Goal: Task Accomplishment & Management: Manage account settings

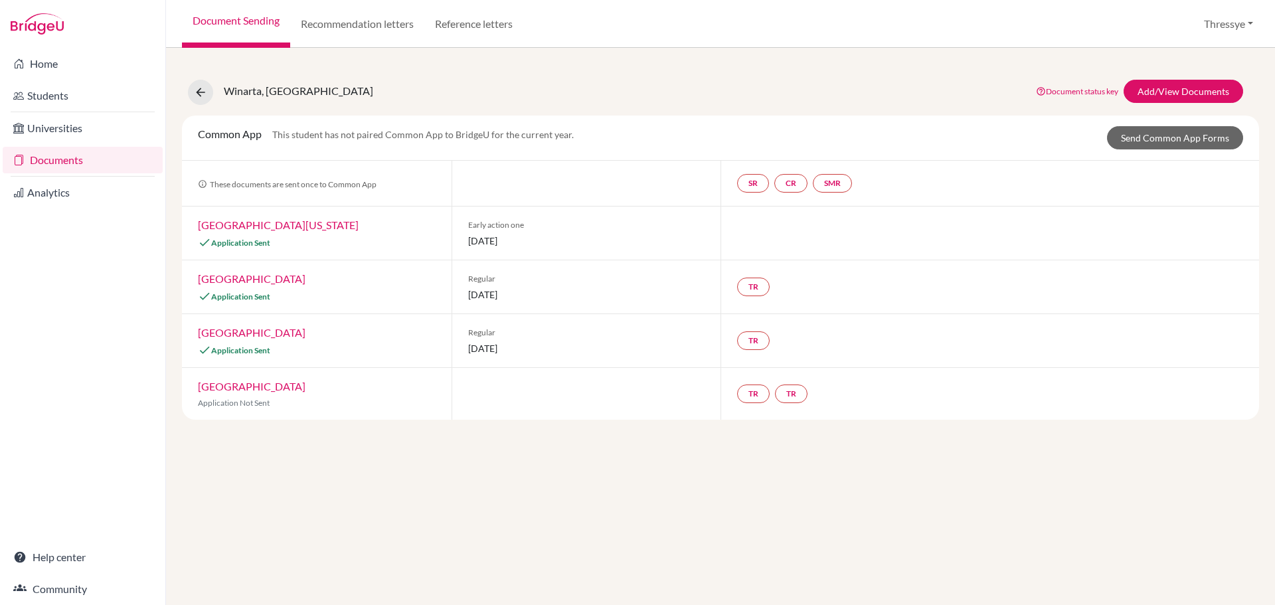
click at [106, 165] on link "Documents" at bounding box center [83, 160] width 160 height 27
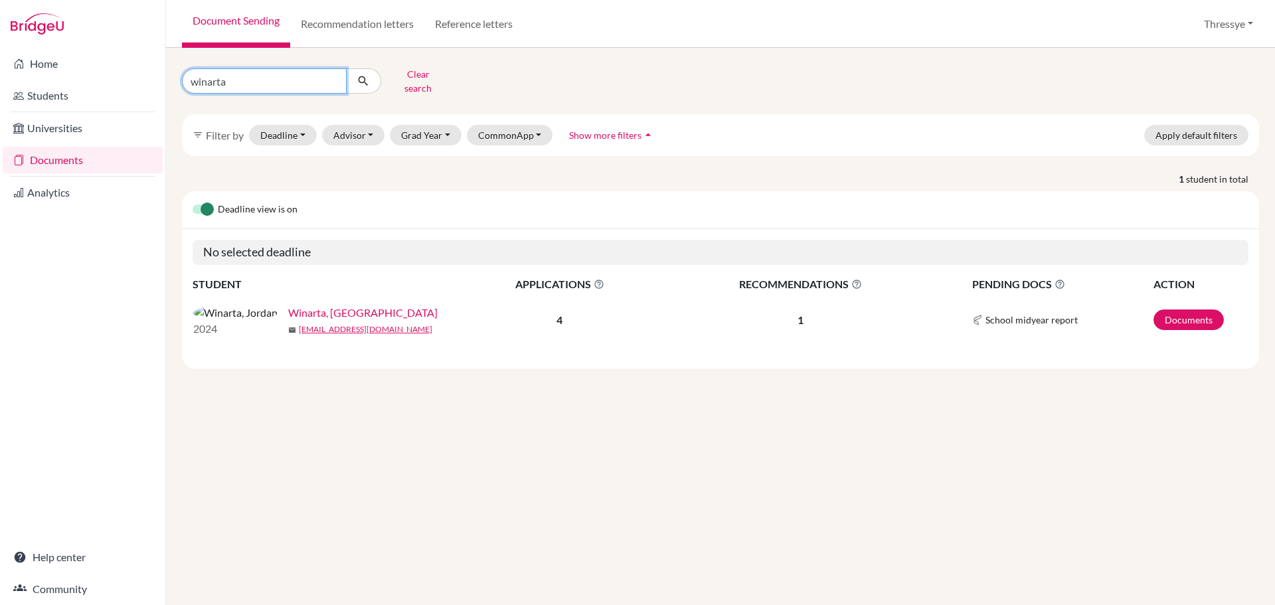
click at [329, 77] on input "winarta" at bounding box center [264, 80] width 165 height 25
click at [292, 76] on input "Find student by name..." at bounding box center [264, 80] width 165 height 25
type input "natasha"
click button "submit" at bounding box center [363, 80] width 35 height 25
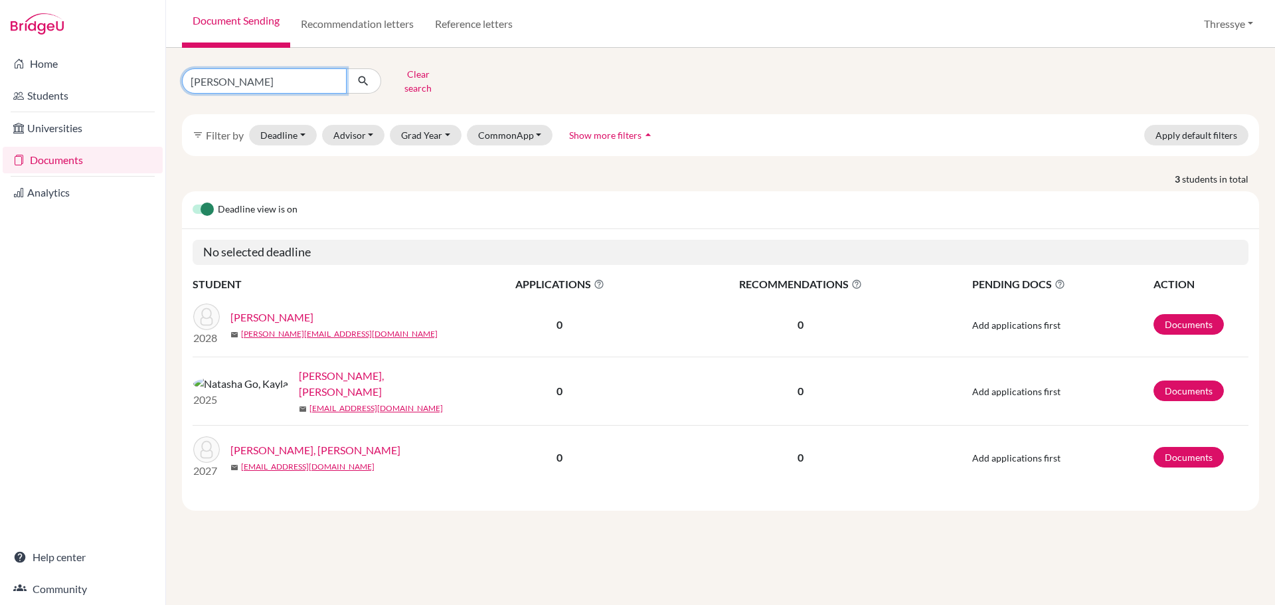
click at [268, 80] on input "natasha" at bounding box center [264, 80] width 165 height 25
drag, startPoint x: 268, startPoint y: 80, endPoint x: 167, endPoint y: 72, distance: 101.9
click at [167, 72] on div "natasha Clear search filter_list Filter by Deadline - Select a date range Or do…" at bounding box center [720, 326] width 1109 height 557
type input "[PERSON_NAME]"
click at [332, 75] on input "[PERSON_NAME]" at bounding box center [264, 80] width 165 height 25
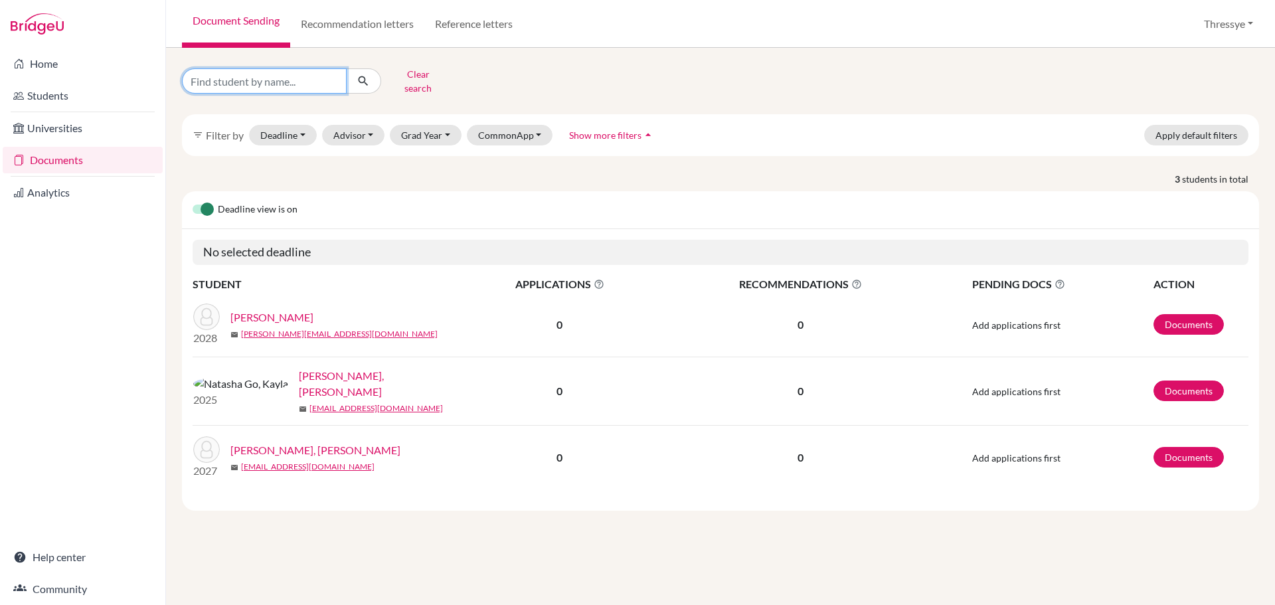
click at [252, 75] on input "Find student by name..." at bounding box center [264, 80] width 165 height 25
type input "natasha"
click button "submit" at bounding box center [363, 80] width 35 height 25
click at [300, 81] on input "natasha" at bounding box center [264, 80] width 165 height 25
type input "natasha angeline"
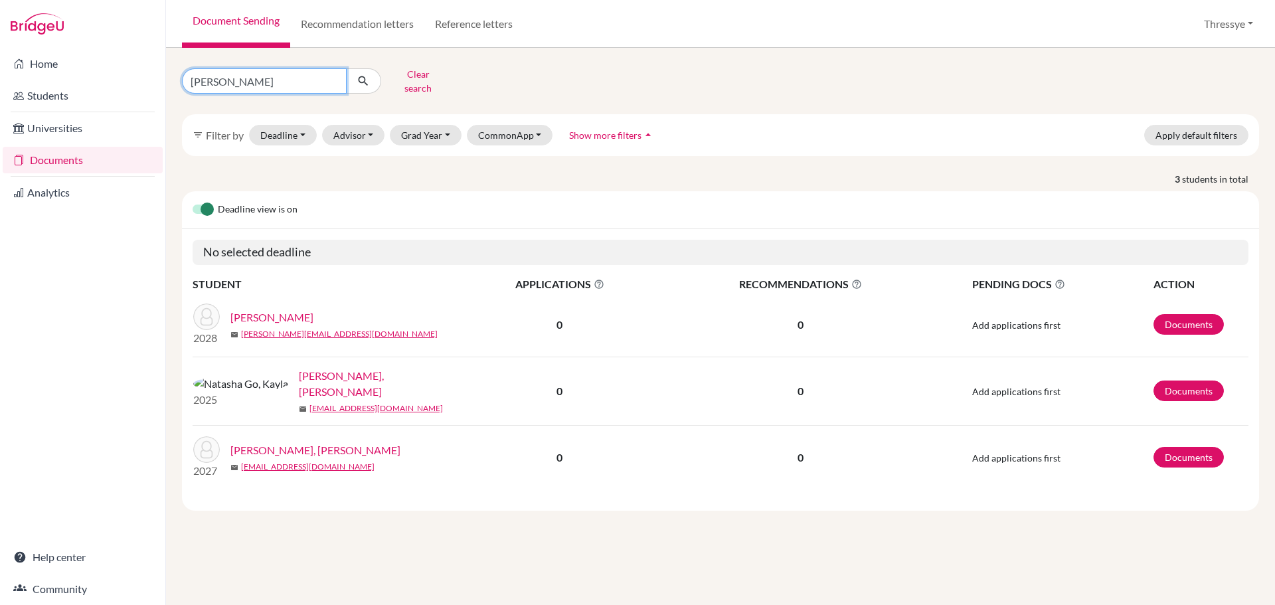
click button "submit" at bounding box center [363, 80] width 35 height 25
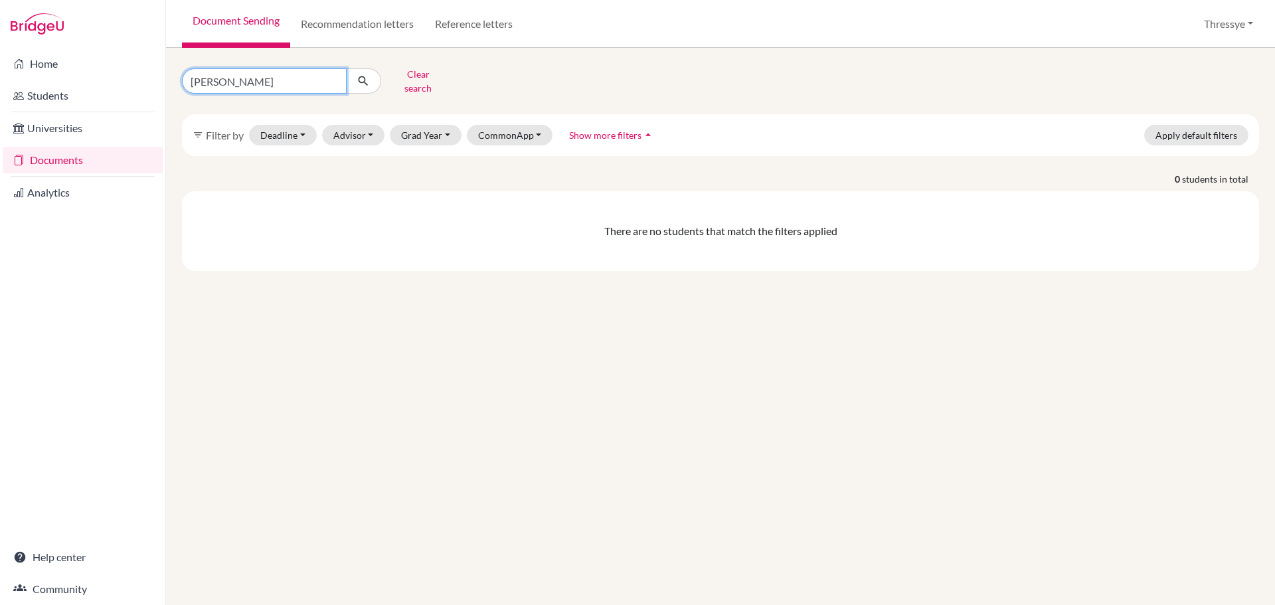
drag, startPoint x: 229, startPoint y: 79, endPoint x: 317, endPoint y: 78, distance: 87.7
click at [317, 78] on input "natasha angeline" at bounding box center [264, 80] width 165 height 25
type input "natasha"
click button "submit" at bounding box center [363, 80] width 35 height 25
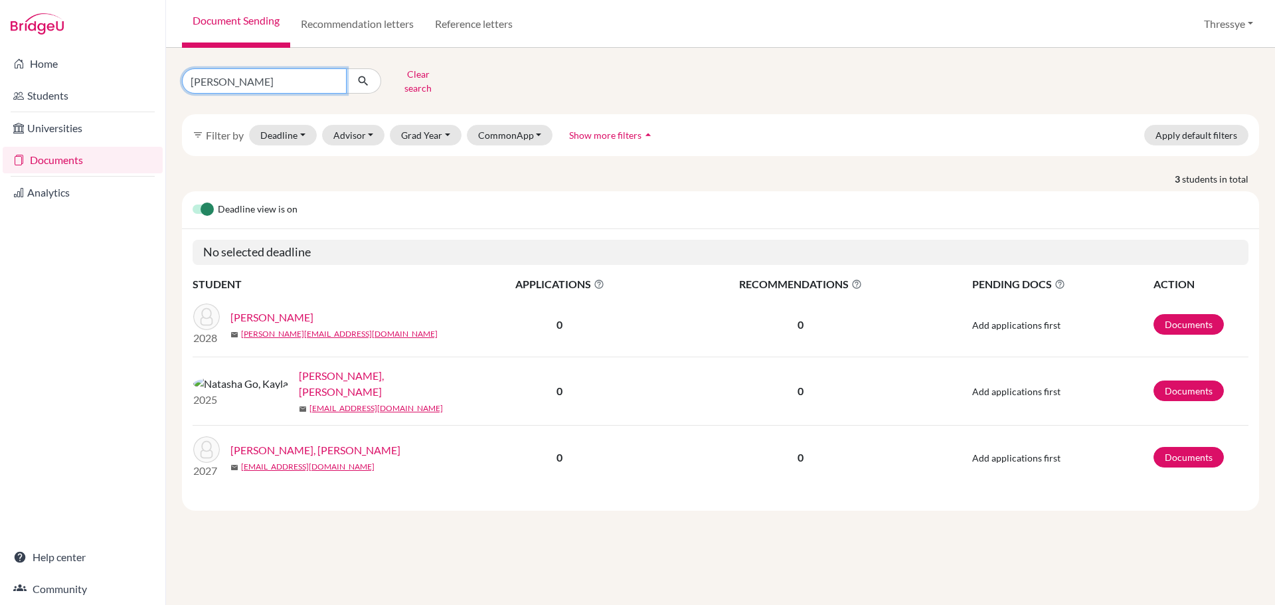
click at [243, 71] on input "natasha" at bounding box center [264, 80] width 165 height 25
type input "natashia"
click button "submit" at bounding box center [363, 80] width 35 height 25
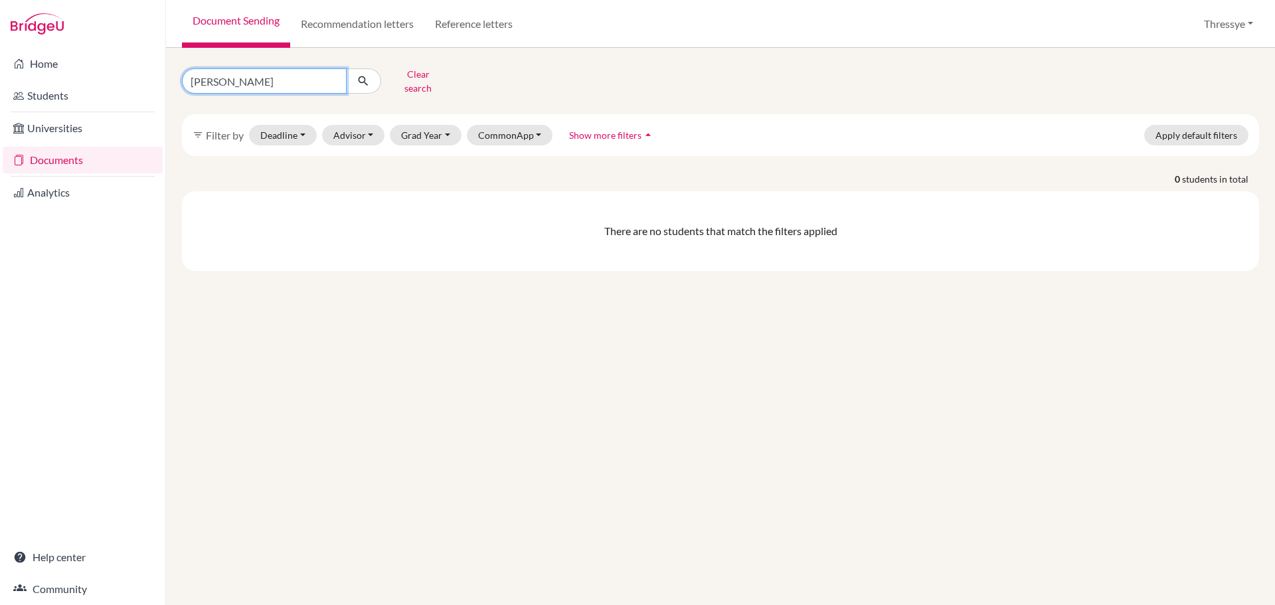
click at [270, 78] on input "natashia" at bounding box center [264, 80] width 165 height 25
type input "natashi"
click button "submit" at bounding box center [363, 80] width 35 height 25
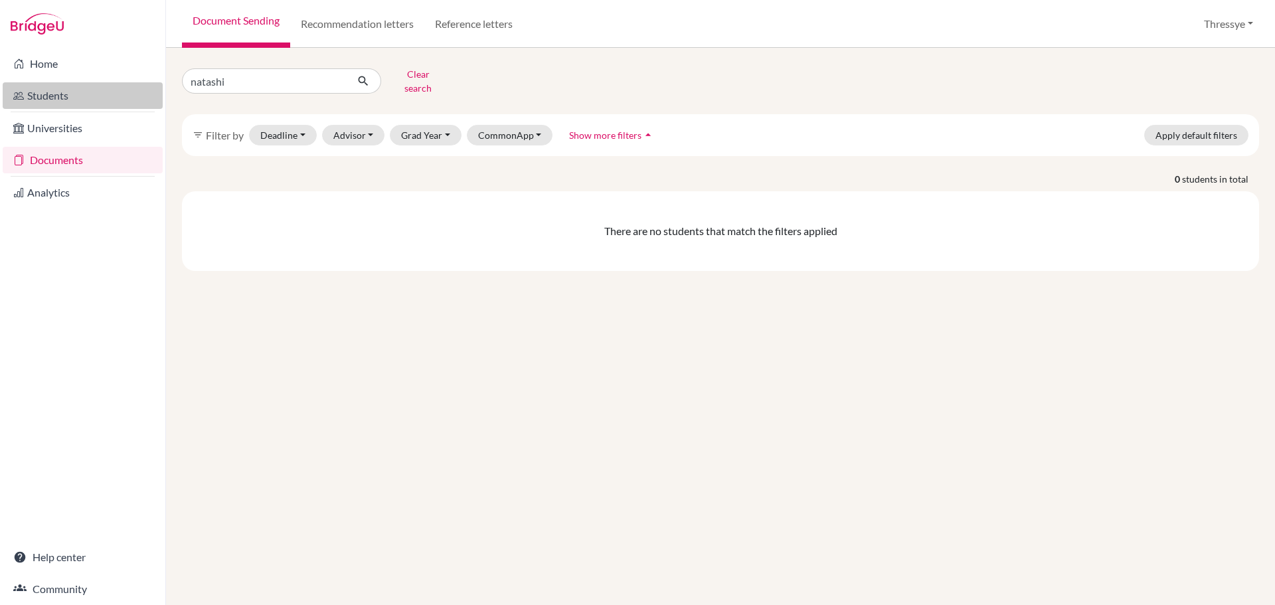
click at [57, 104] on link "Students" at bounding box center [83, 95] width 160 height 27
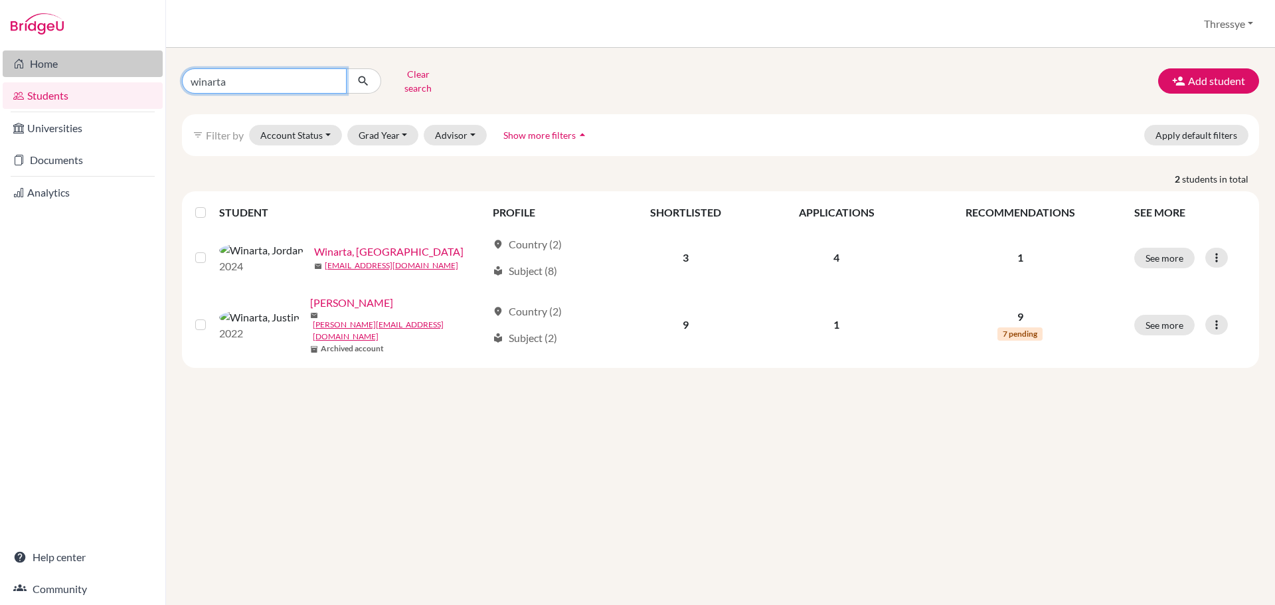
drag, startPoint x: 287, startPoint y: 76, endPoint x: 64, endPoint y: 76, distance: 222.5
click at [64, 76] on div "Home Students Universities Documents Analytics Help center Community Students o…" at bounding box center [637, 302] width 1275 height 605
type input "[PERSON_NAME]"
click button "submit" at bounding box center [363, 80] width 35 height 25
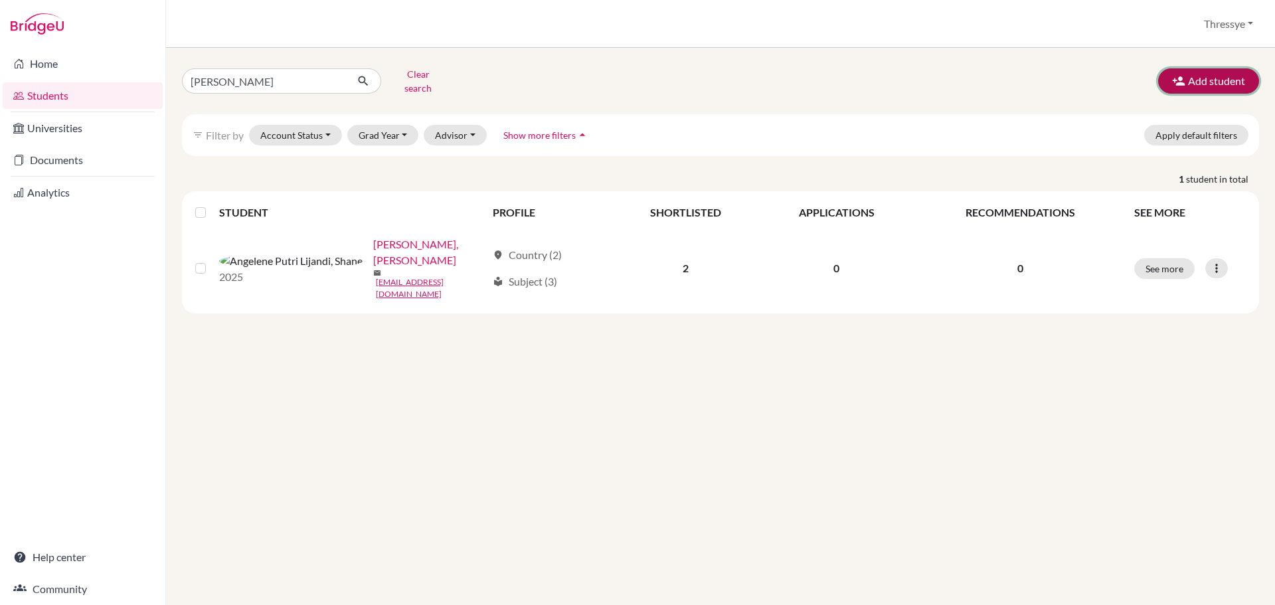
click at [1219, 75] on button "Add student" at bounding box center [1208, 80] width 101 height 25
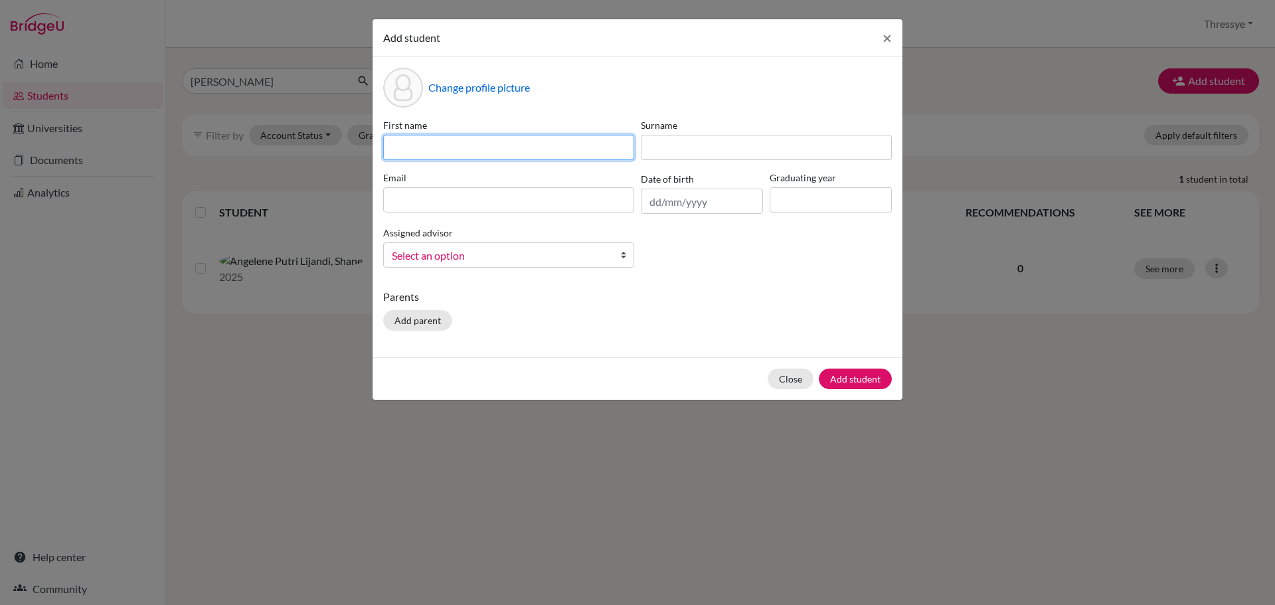
click at [499, 147] on input at bounding box center [508, 147] width 251 height 25
type input "Nathasia"
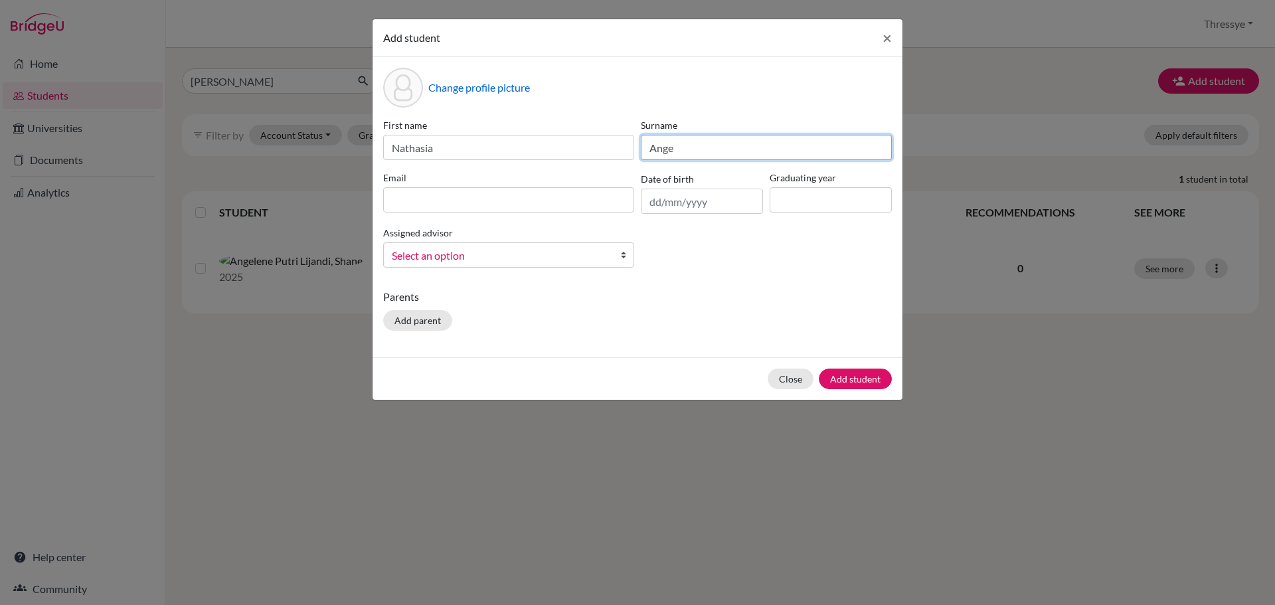
click at [695, 139] on input "Ange" at bounding box center [766, 147] width 251 height 25
type input "Angeline"
click at [790, 385] on button "Close" at bounding box center [791, 379] width 46 height 21
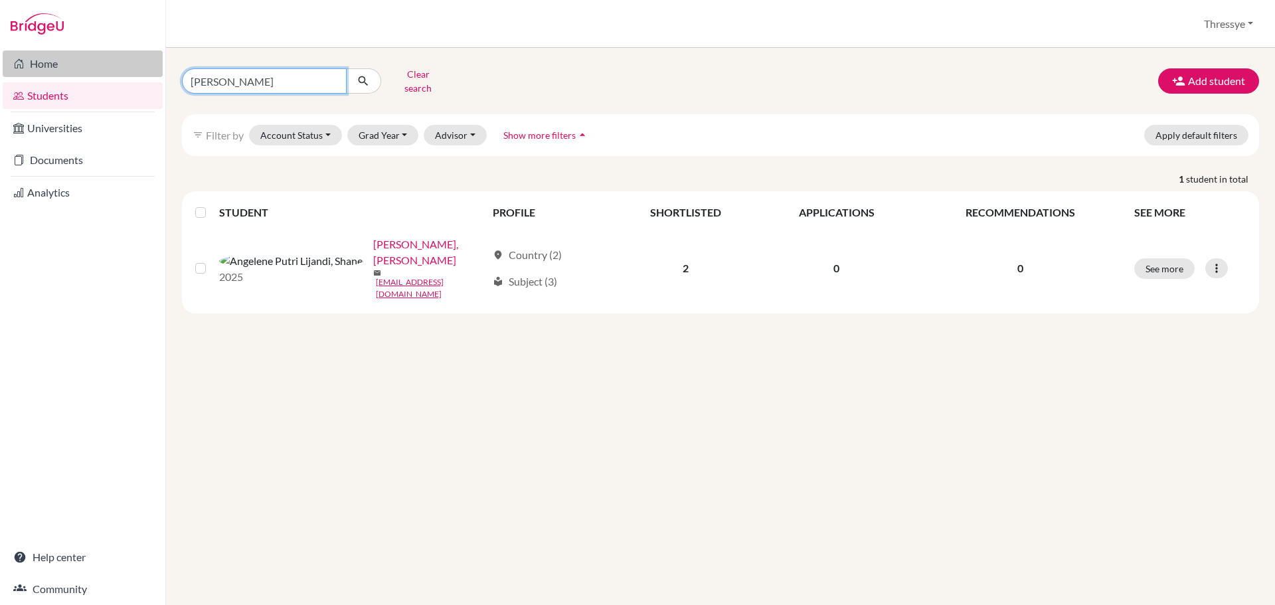
drag, startPoint x: 252, startPoint y: 76, endPoint x: 85, endPoint y: 76, distance: 167.4
click at [85, 76] on div "Home Students Universities Documents Analytics Help center Community Students o…" at bounding box center [637, 302] width 1275 height 605
type input "[PERSON_NAME]"
click button "submit" at bounding box center [363, 80] width 35 height 25
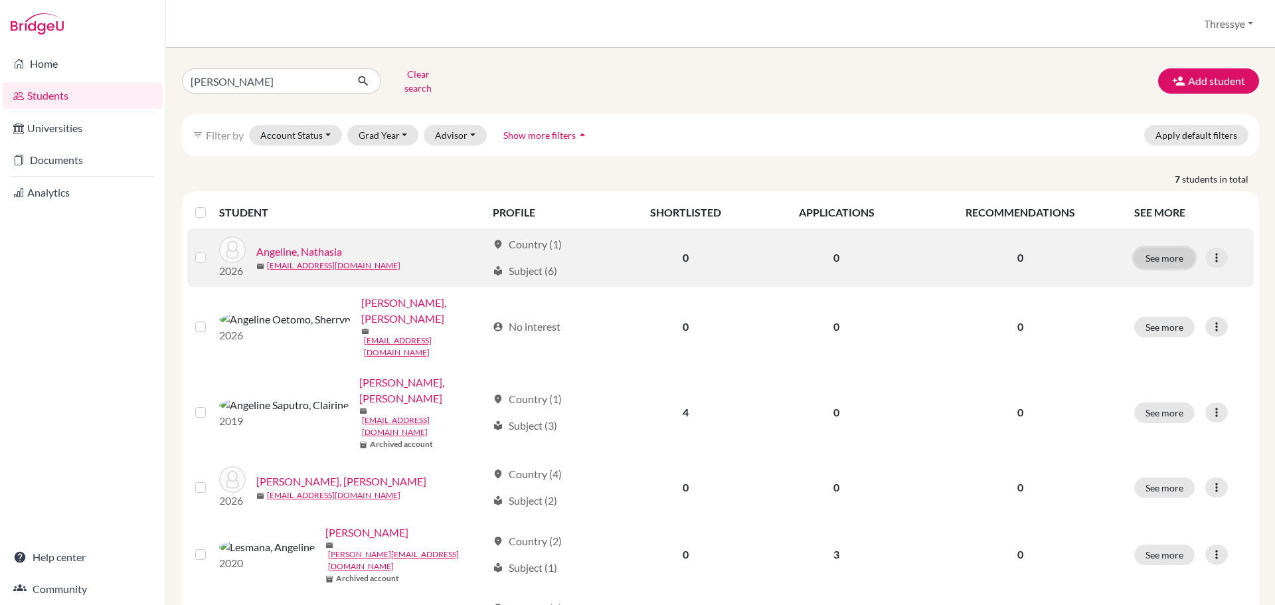
click at [1176, 248] on button "See more" at bounding box center [1164, 258] width 60 height 21
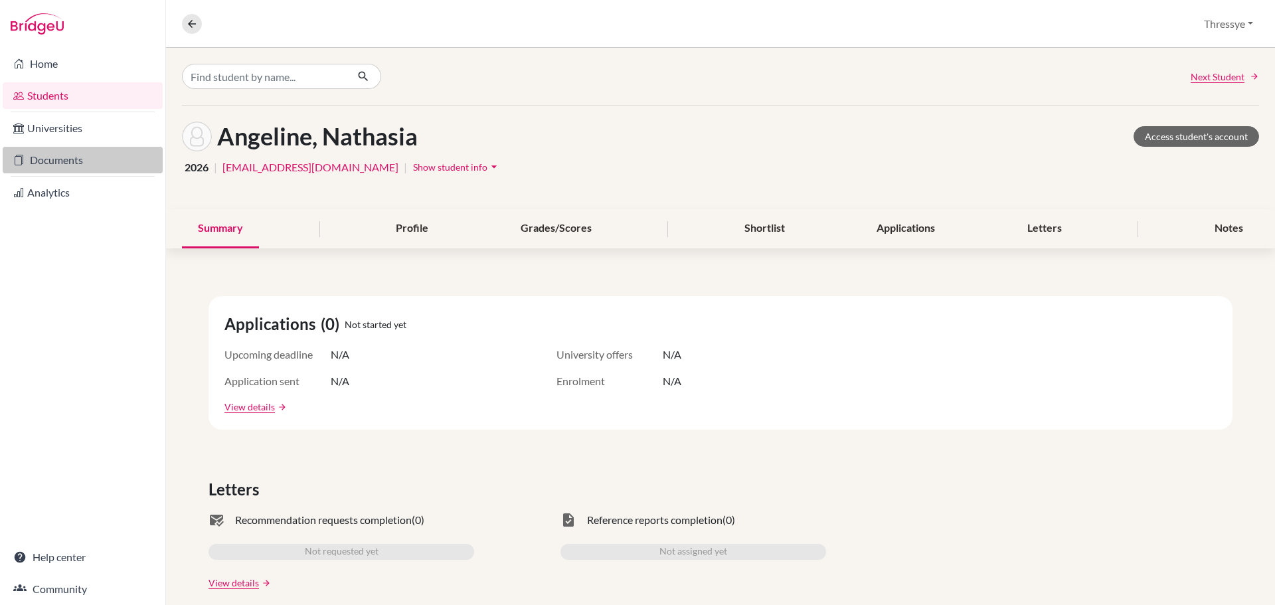
click at [35, 149] on link "Documents" at bounding box center [83, 160] width 160 height 27
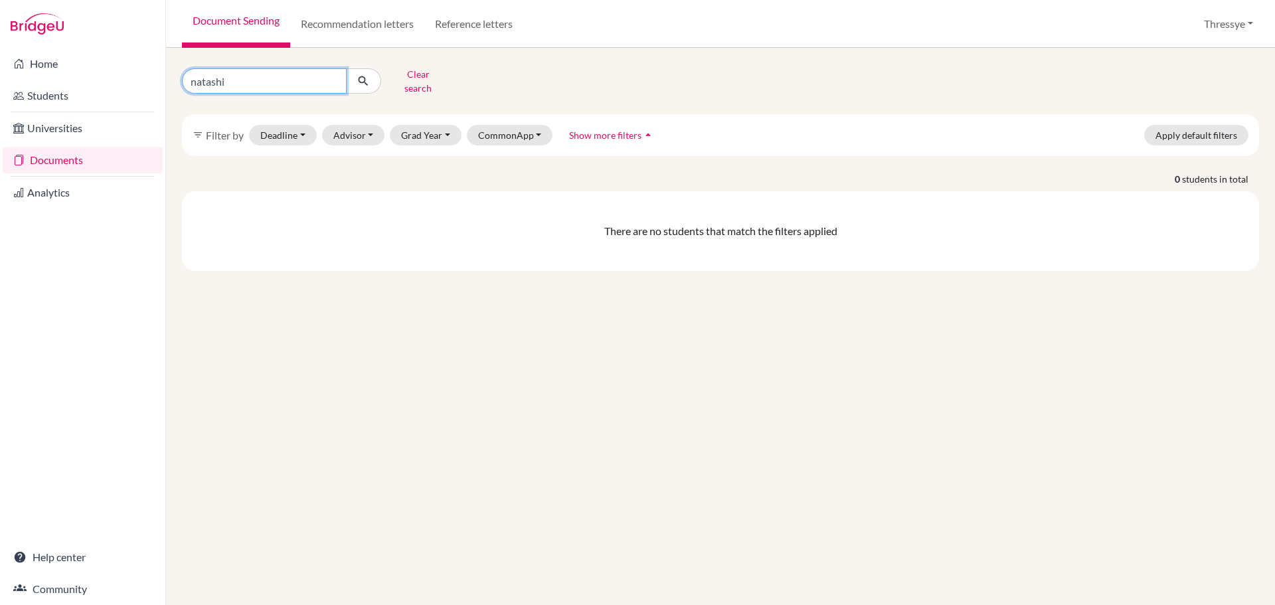
click at [268, 68] on input "natashi" at bounding box center [264, 80] width 165 height 25
click at [221, 62] on div "natashi Clear search filter_list Filter by Deadline - Select a date range Or do…" at bounding box center [720, 326] width 1109 height 557
type input "[PERSON_NAME]"
click button "submit" at bounding box center [363, 80] width 35 height 25
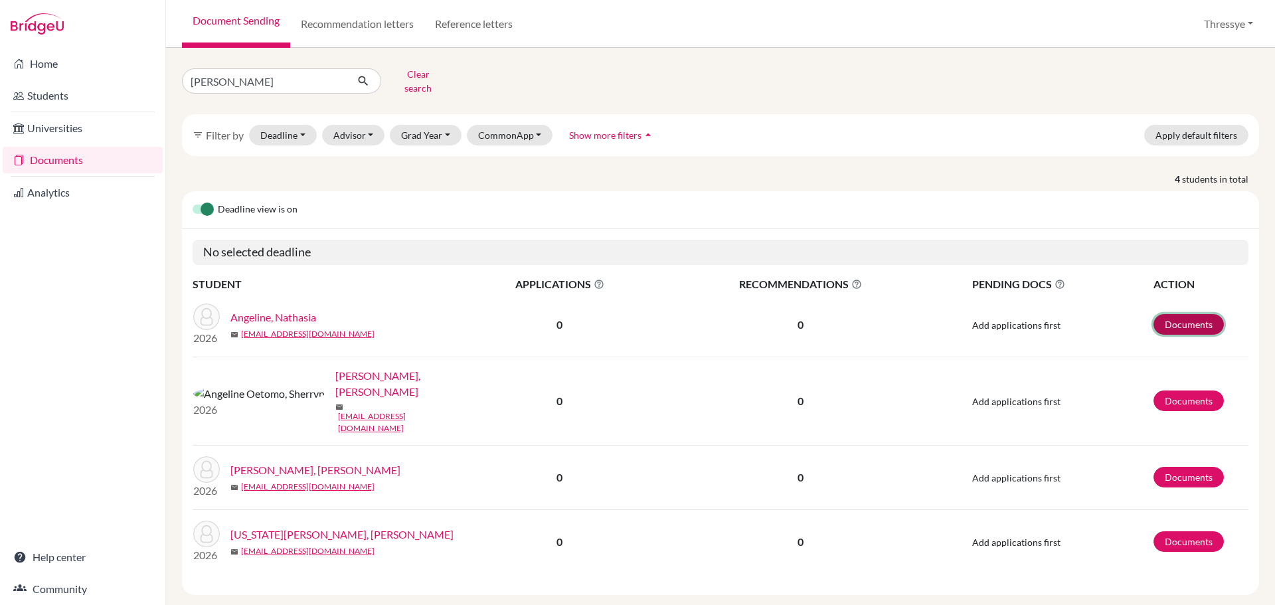
click at [1176, 314] on link "Documents" at bounding box center [1189, 324] width 70 height 21
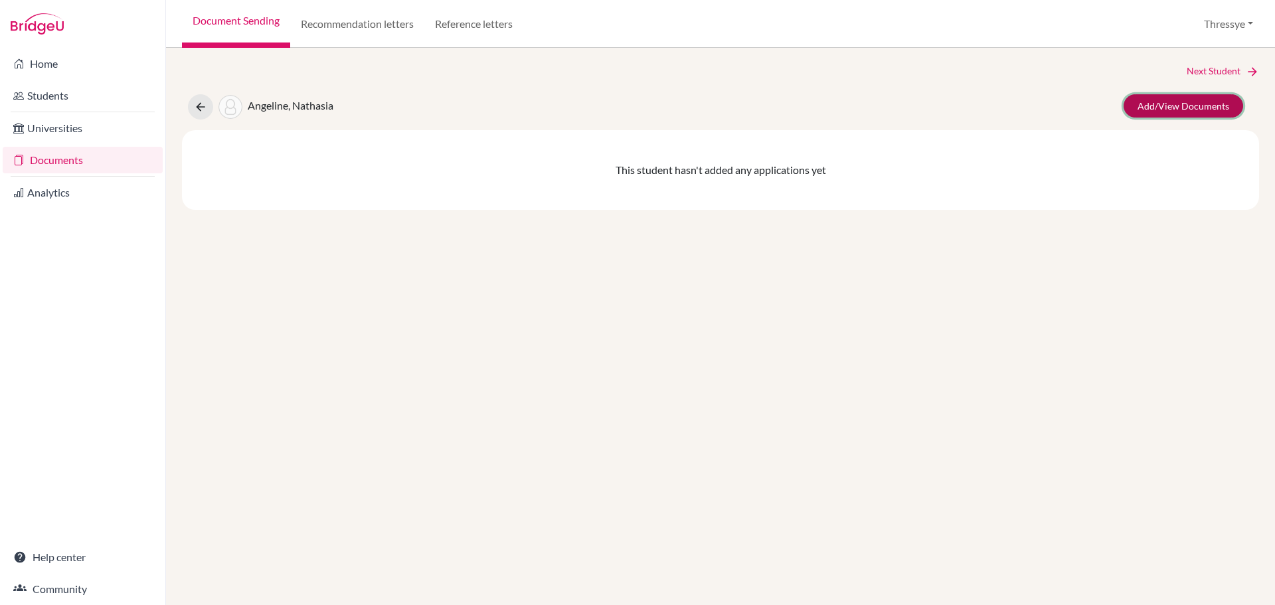
click at [1166, 115] on link "Add/View Documents" at bounding box center [1184, 105] width 120 height 23
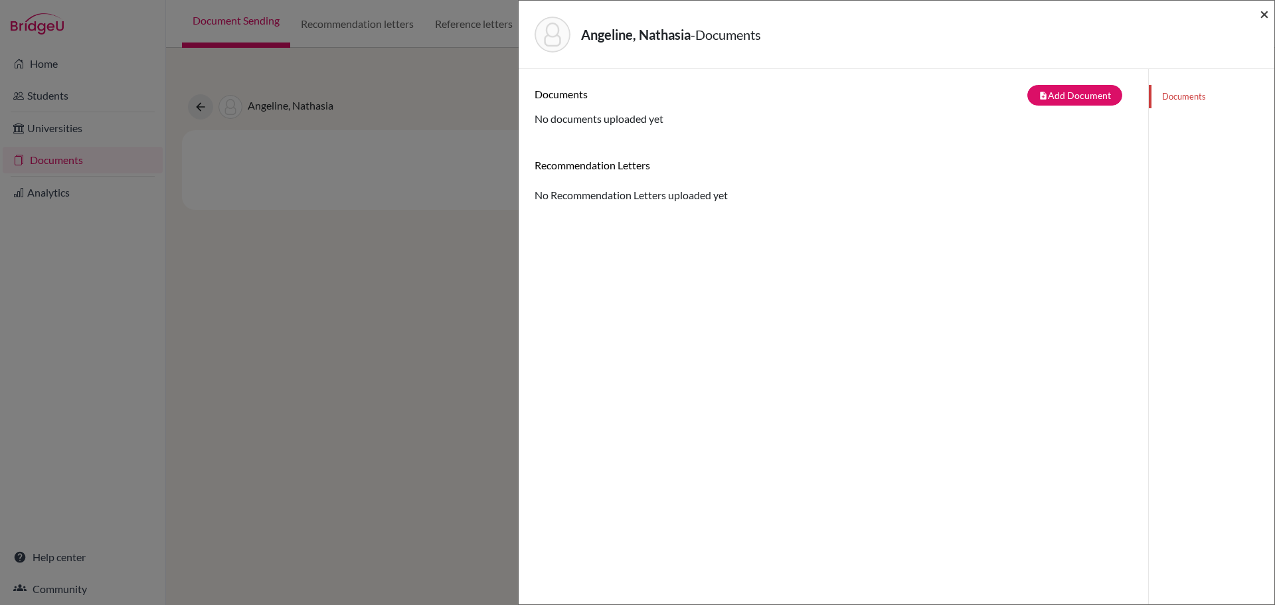
click at [1263, 15] on span "×" at bounding box center [1264, 13] width 9 height 19
